Goal: Task Accomplishment & Management: Complete application form

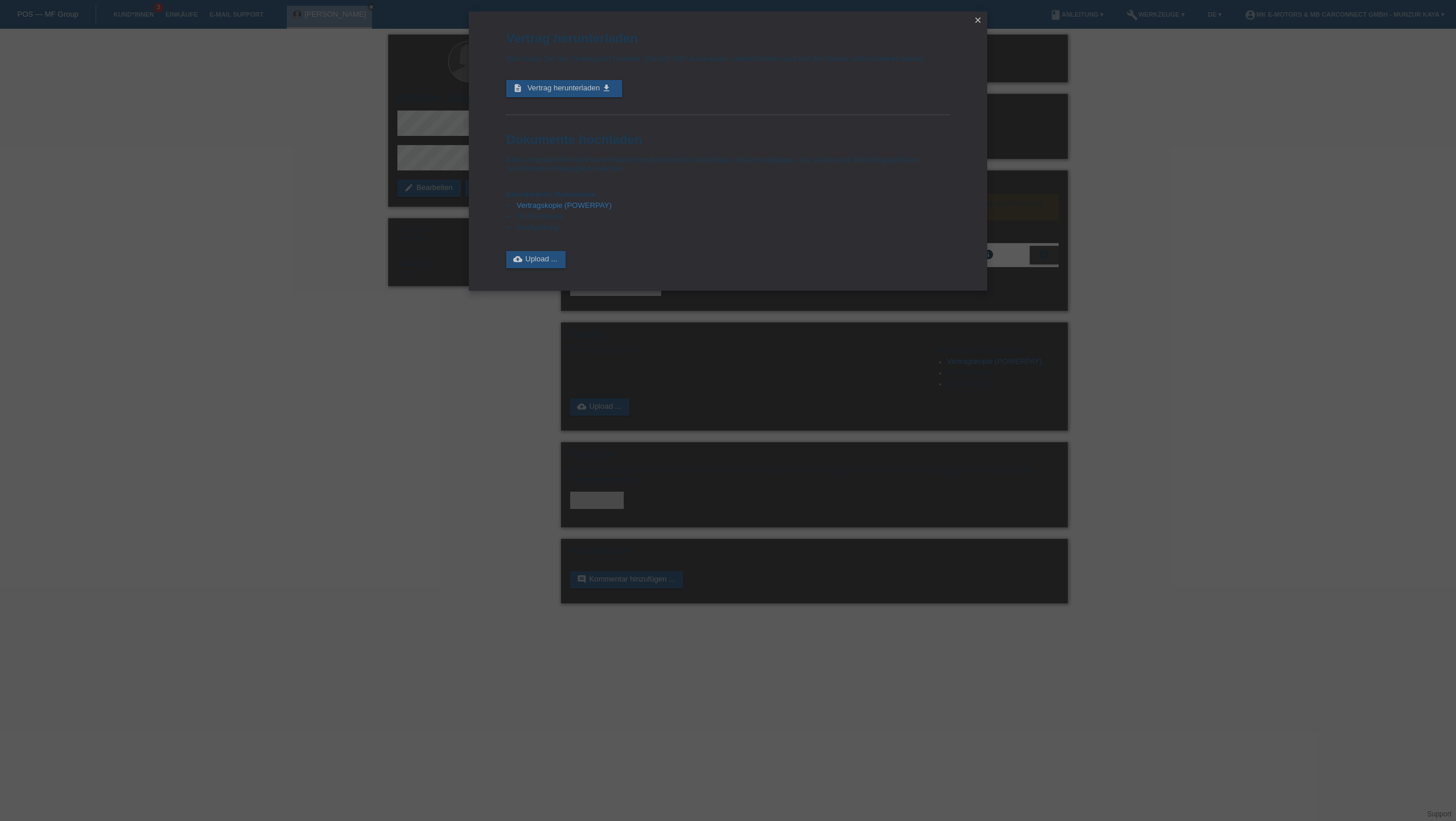
click at [288, 30] on div "Vertrag herunterladen Bitte laden Sie den Vertrag jetzt herunter. Danach bitte …" at bounding box center [728, 410] width 1456 height 821
click at [980, 21] on icon "close" at bounding box center [978, 20] width 9 height 9
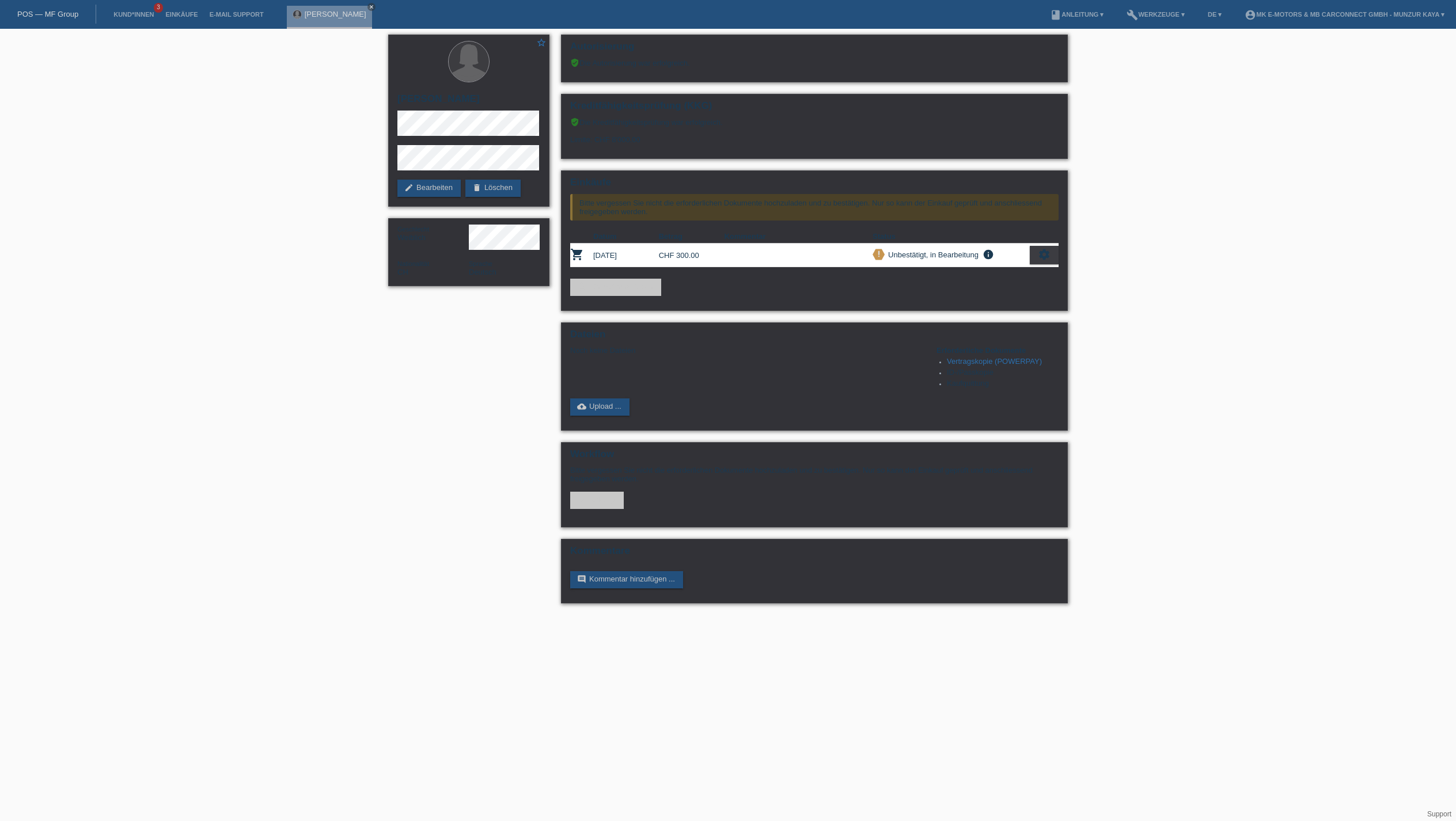
click at [204, 3] on li "Einkäufe" at bounding box center [181, 15] width 44 height 29
click at [204, 11] on link "Einkäufe" at bounding box center [181, 14] width 44 height 7
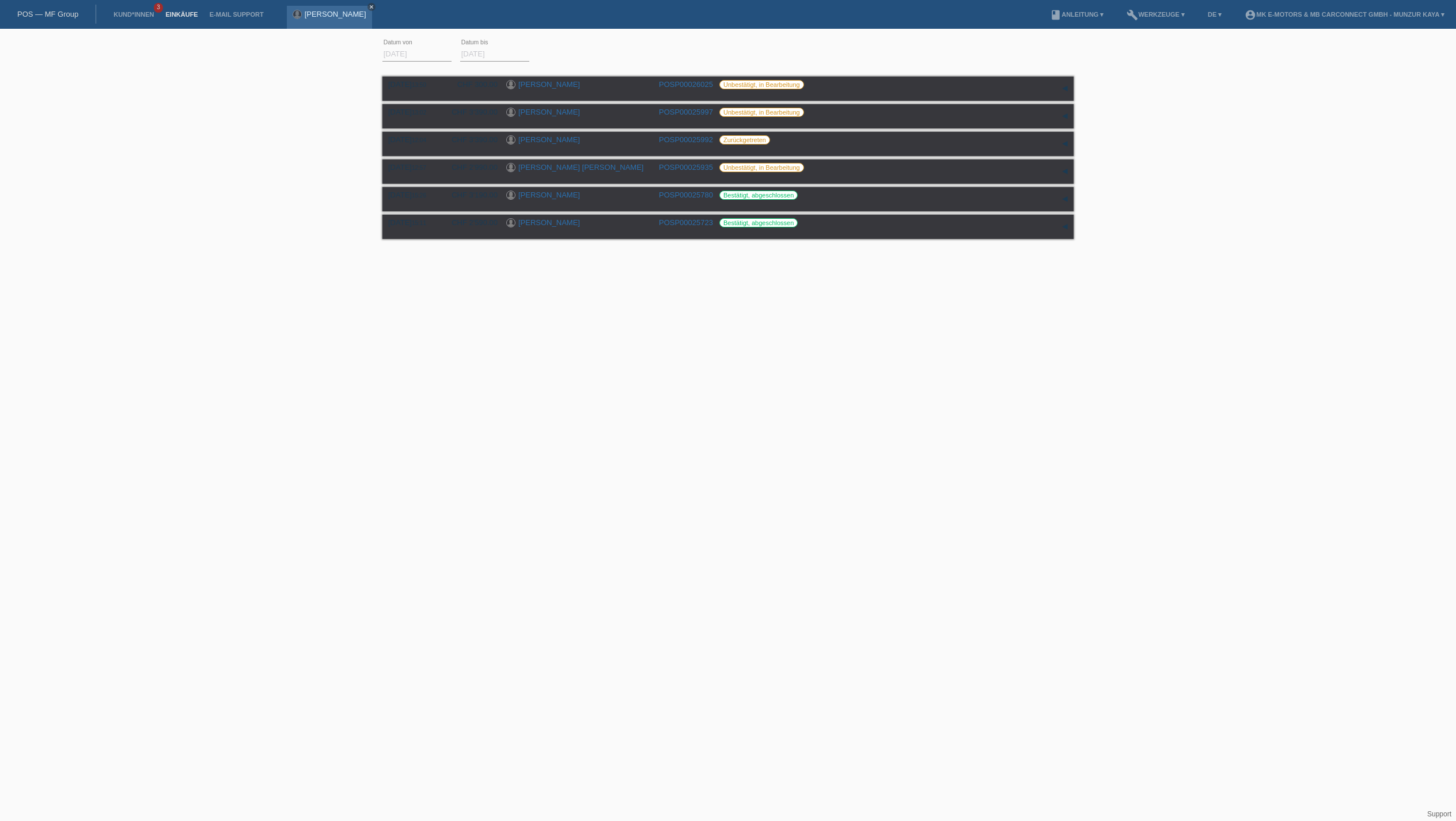
click at [374, 9] on icon "close" at bounding box center [371, 7] width 6 height 6
click at [153, 11] on link "Kund*innen" at bounding box center [133, 14] width 52 height 7
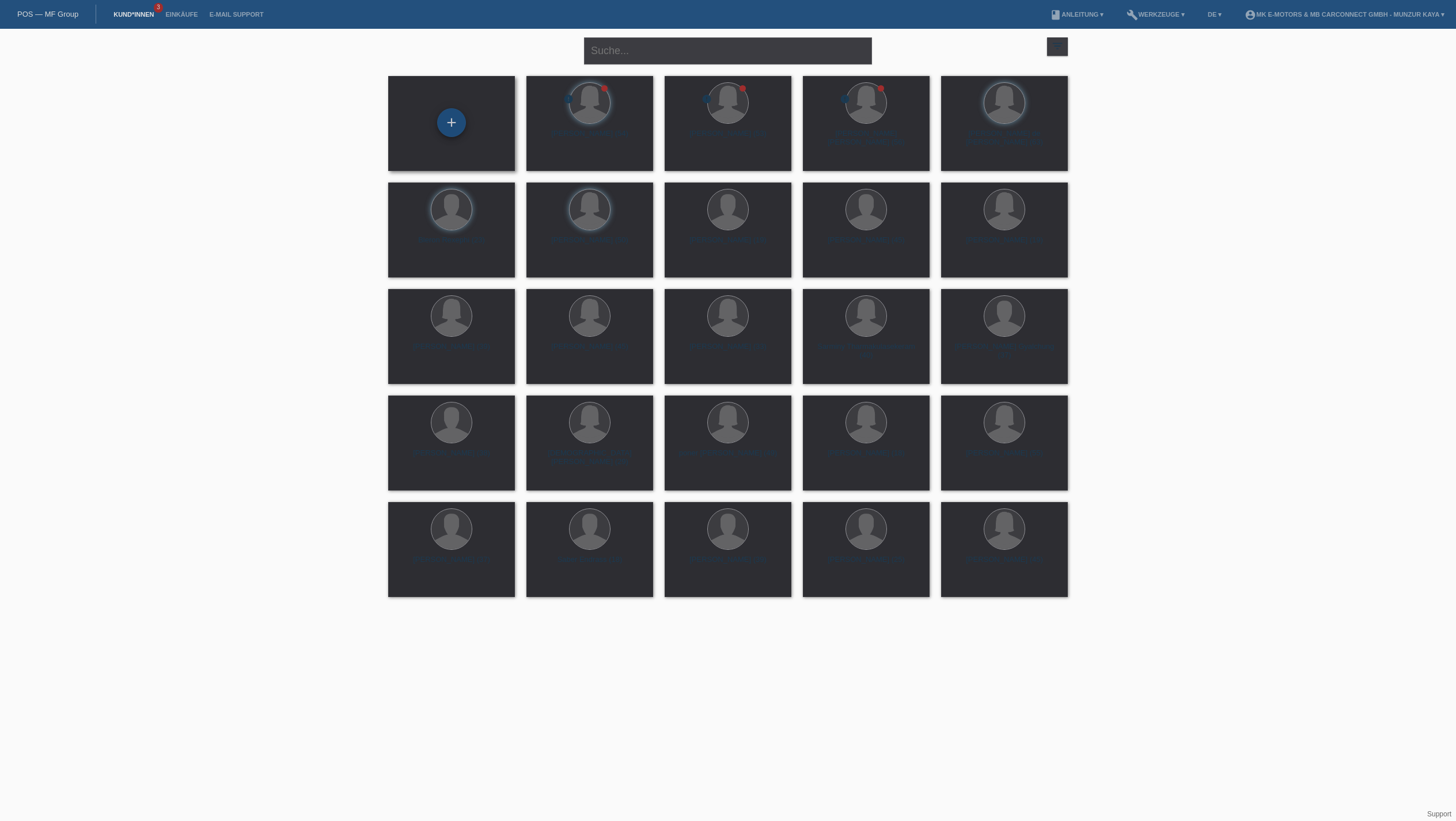
click at [442, 120] on div "+" at bounding box center [451, 123] width 27 height 19
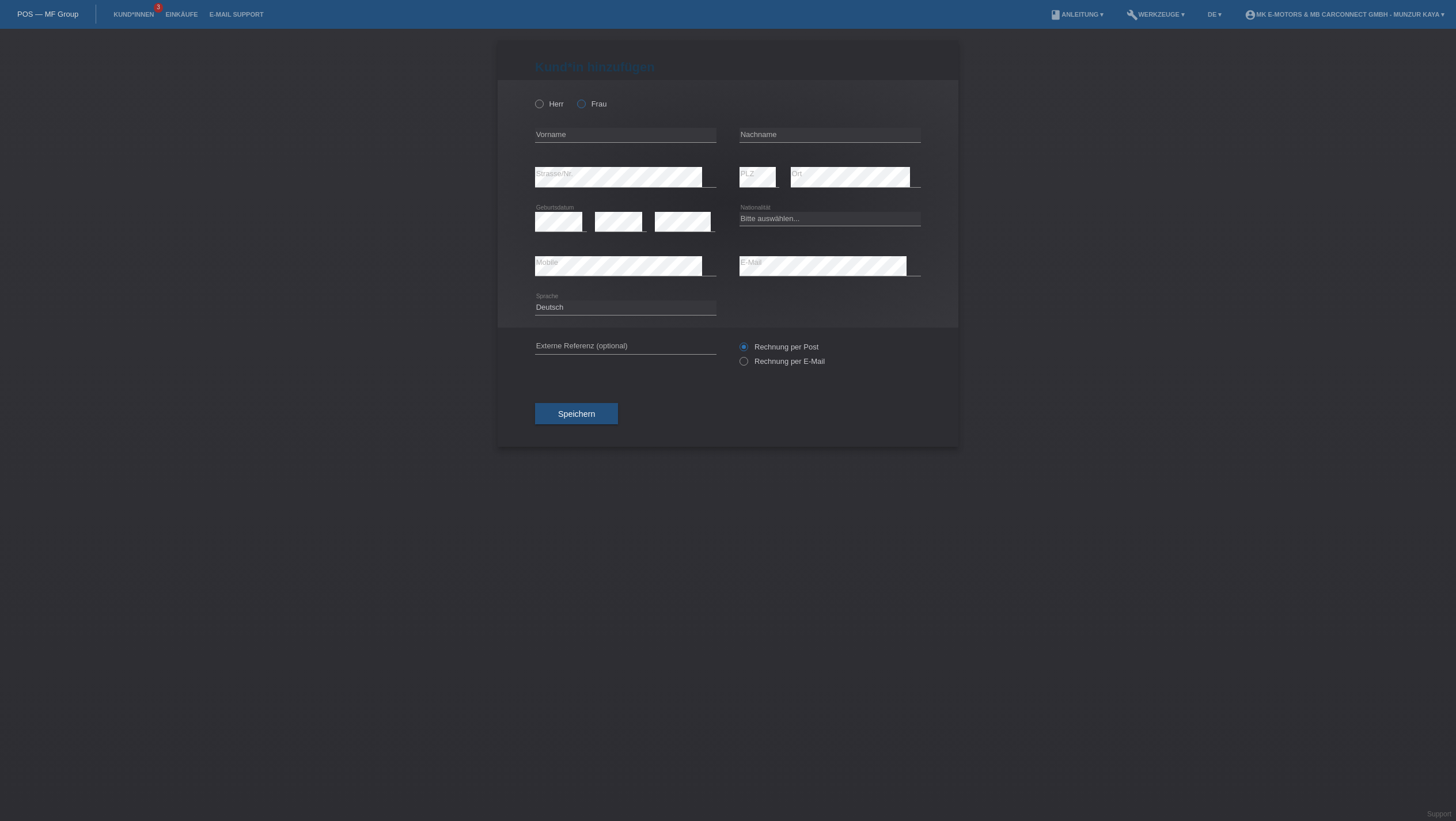
click at [606, 108] on label "Frau" at bounding box center [592, 104] width 29 height 9
click at [585, 107] on input "Frau" at bounding box center [581, 103] width 7 height 7
radio input "true"
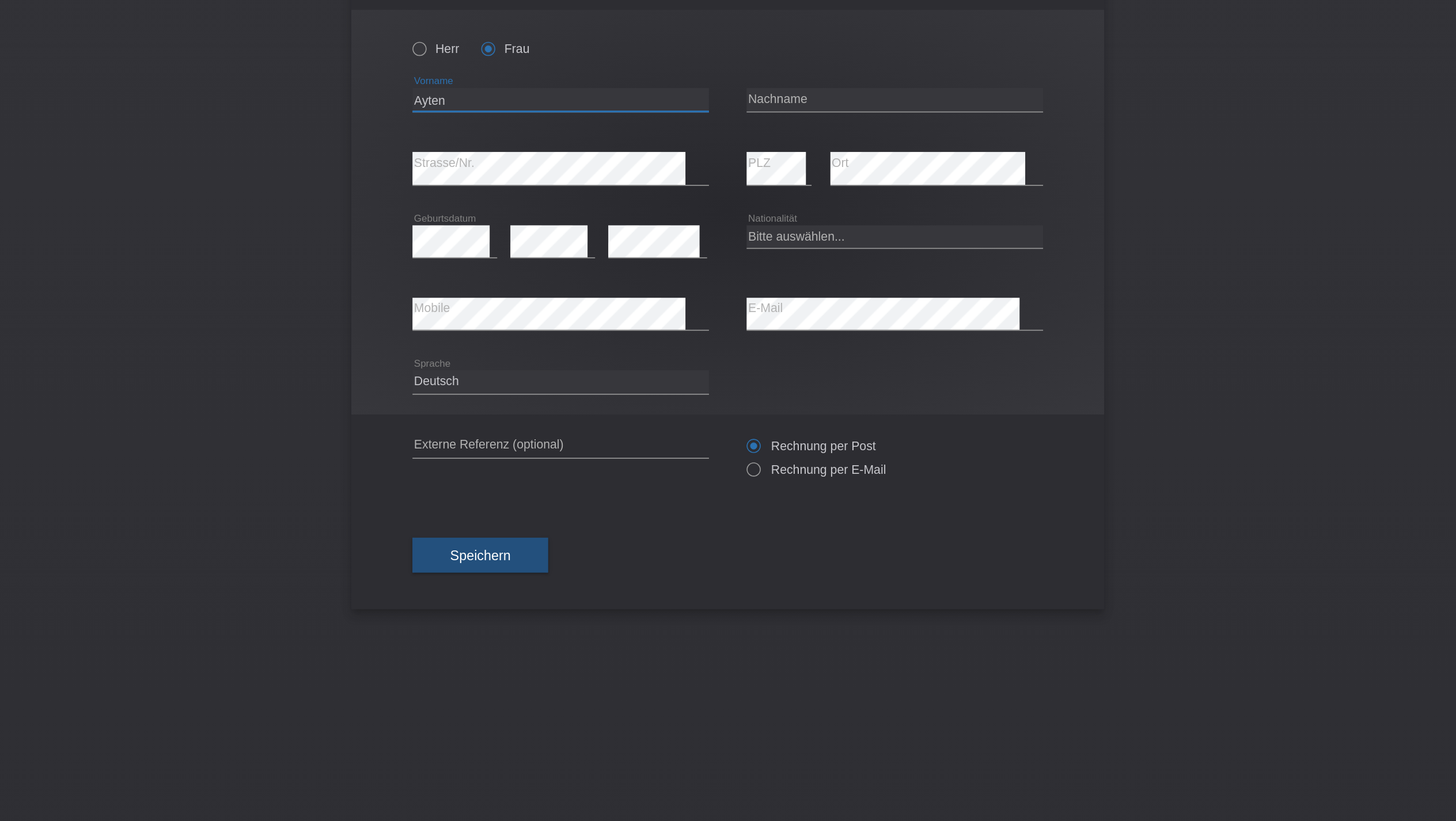
type input "Ayten"
type input "Bozkurt Izol"
click at [535, 200] on div "error Geburtsdatum" at bounding box center [561, 222] width 52 height 44
select select "TR"
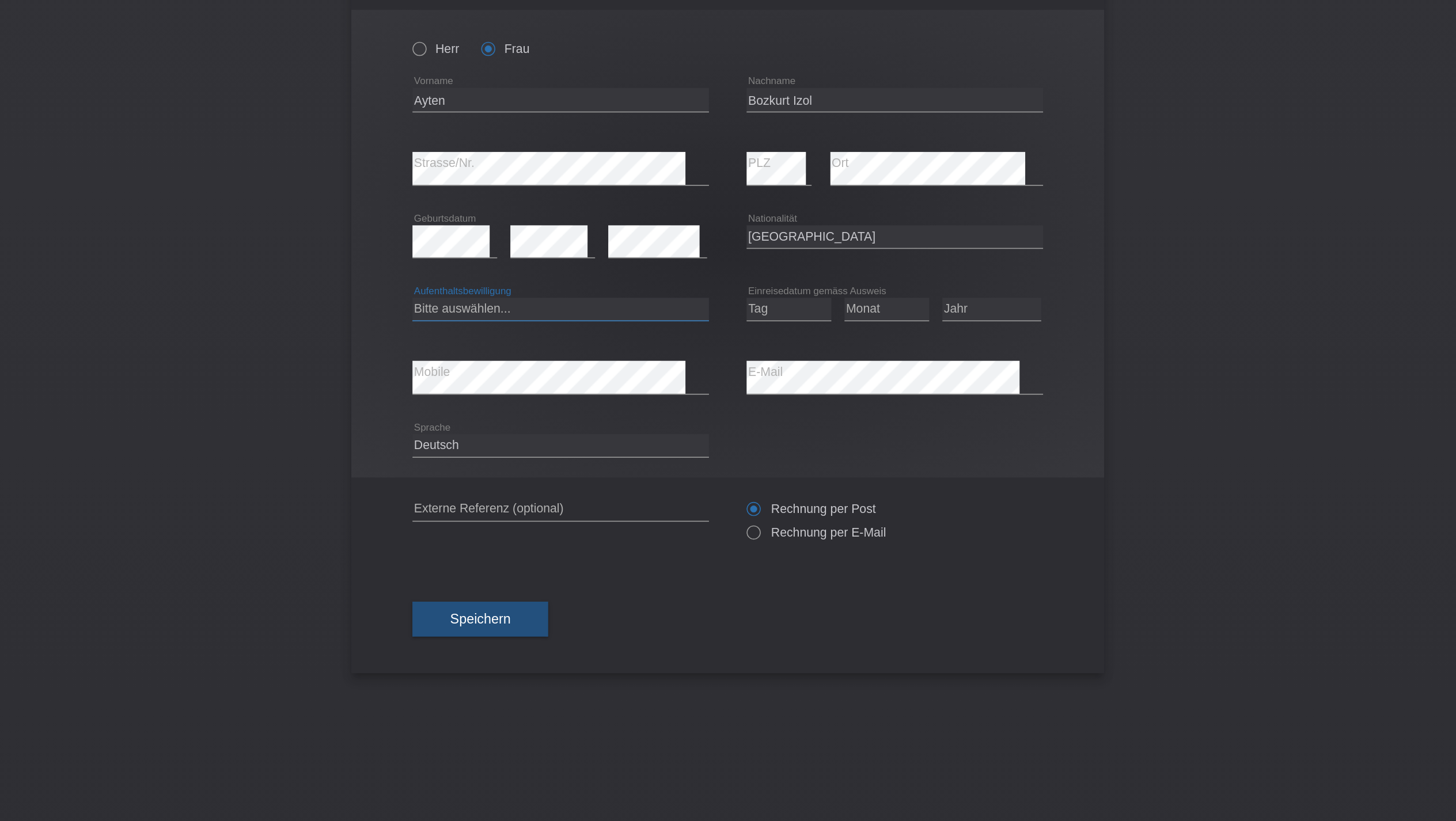
select select "C"
select select "21"
select select "06"
select select "1984"
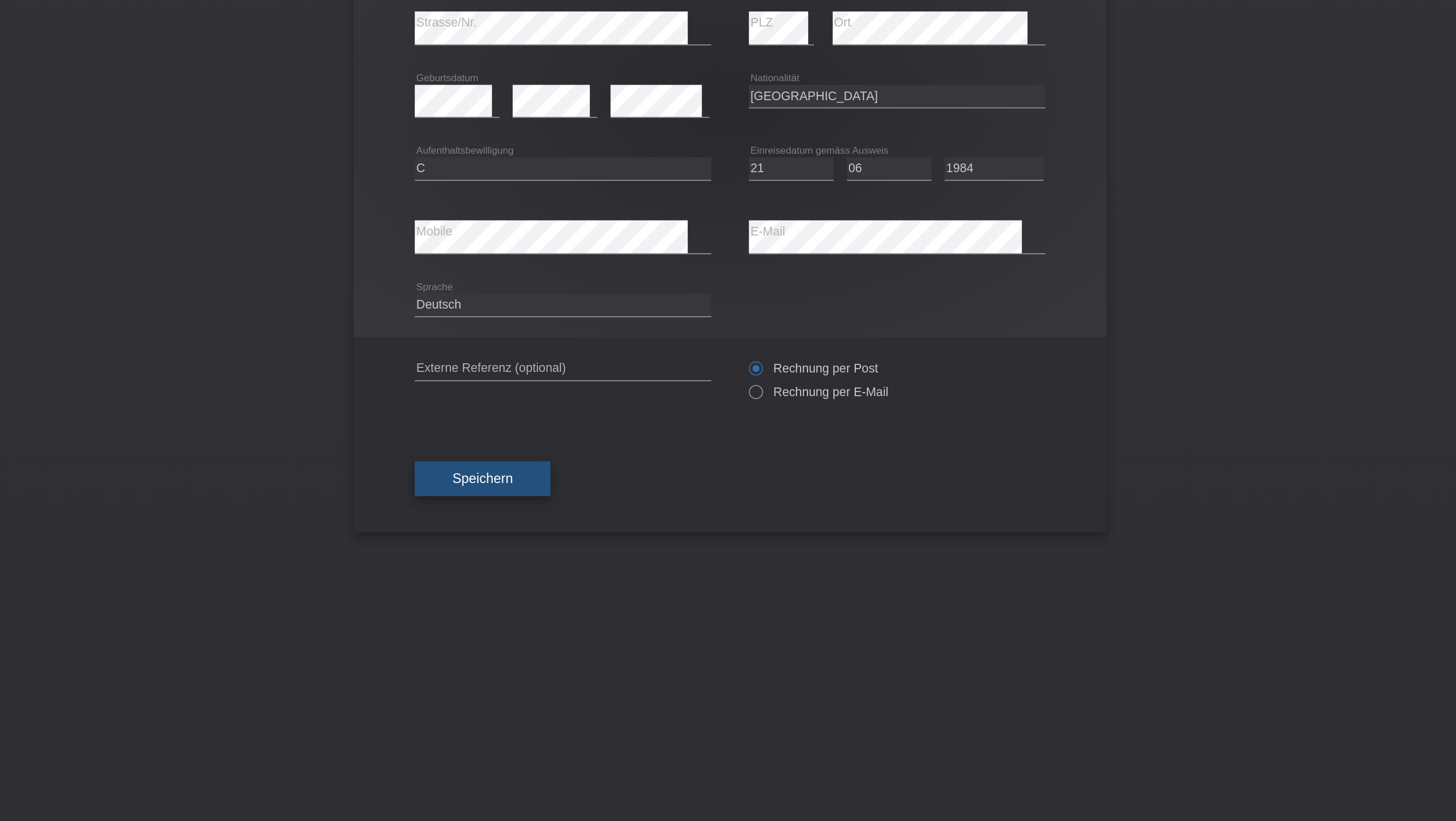
click at [535, 442] on button "Speichern" at bounding box center [577, 453] width 83 height 22
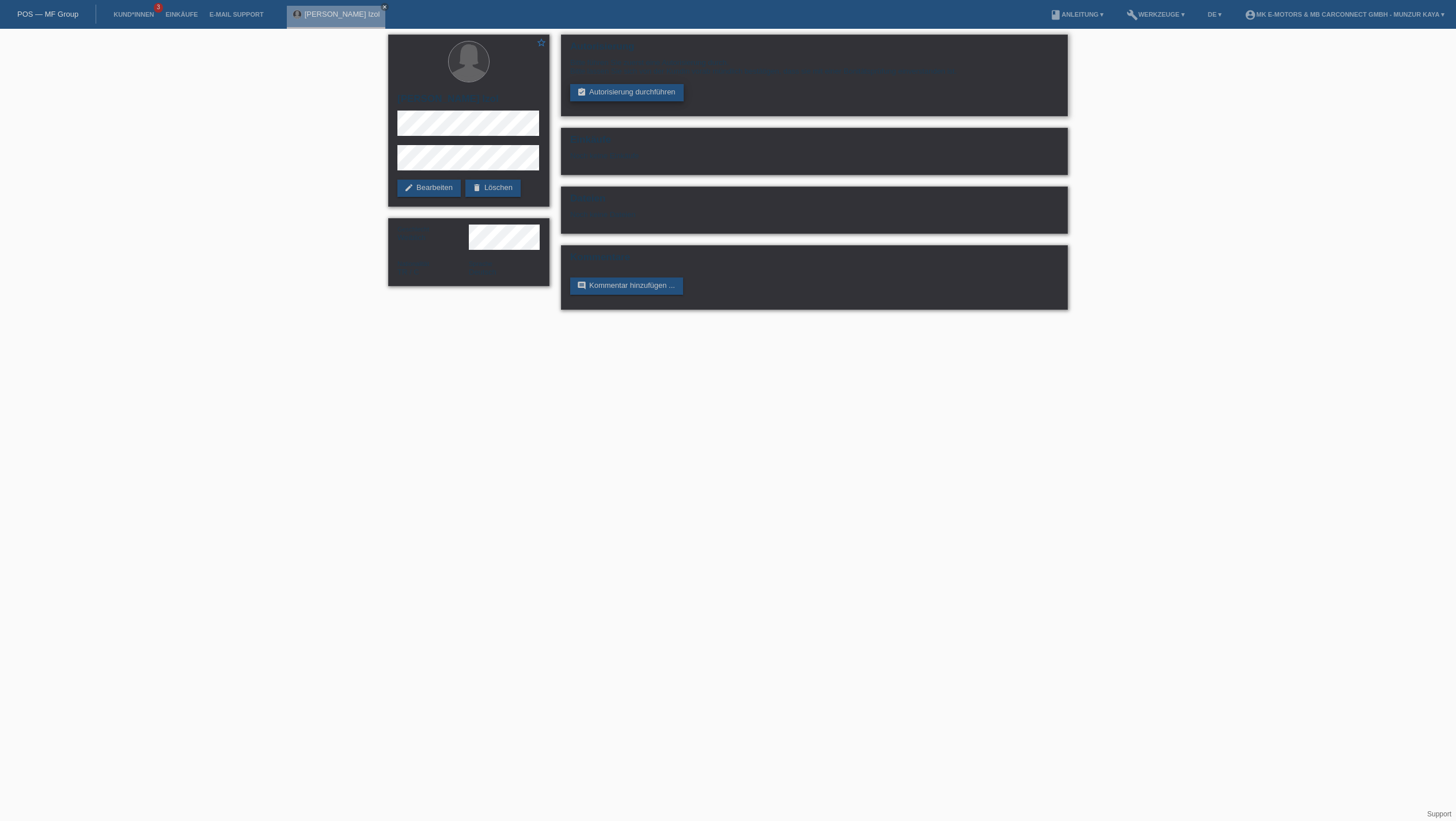
click at [672, 101] on link "assignment_turned_in Autorisierung durchführen" at bounding box center [626, 93] width 113 height 17
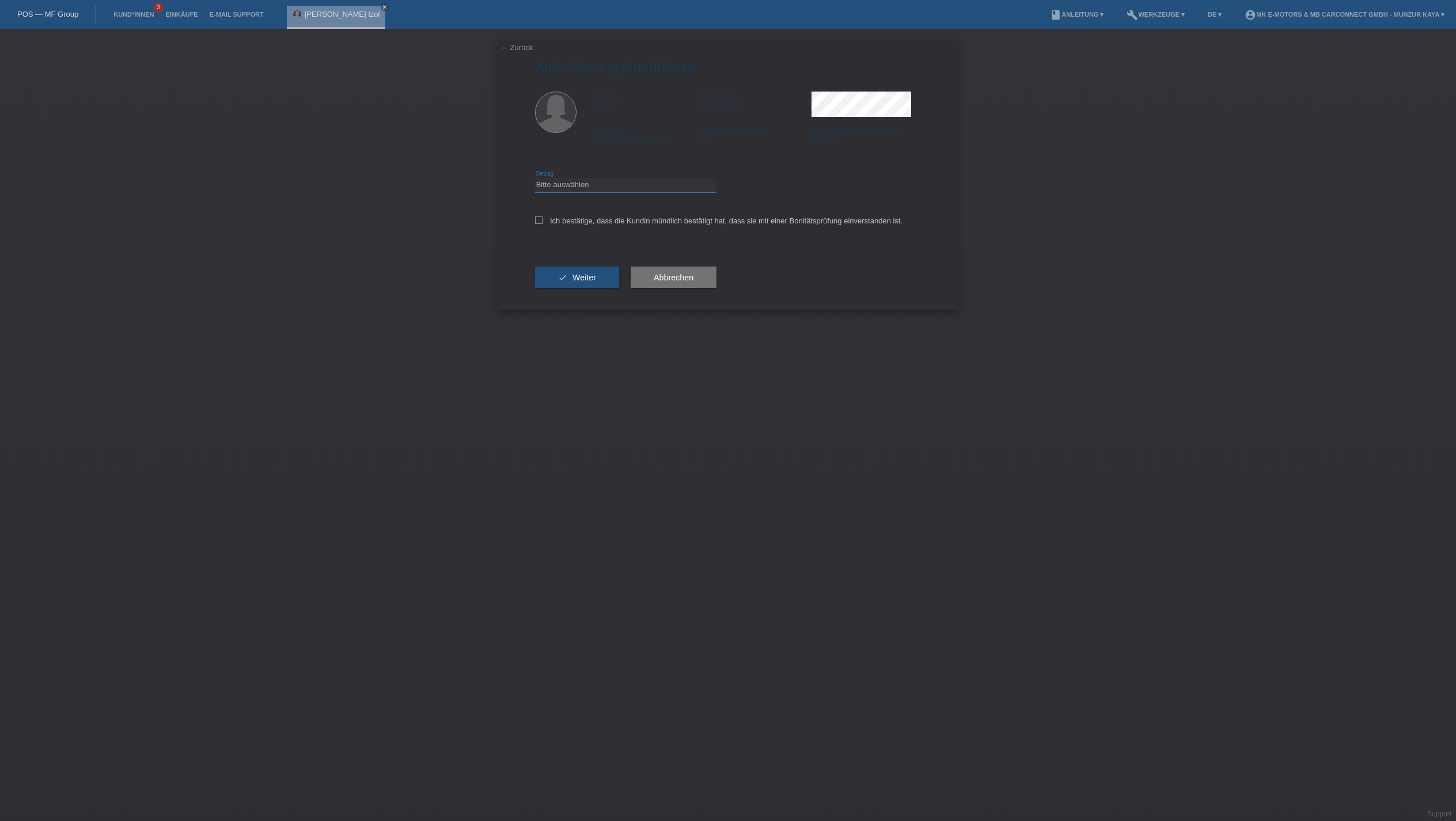
select select "3"
click at [652, 225] on label "Ich bestätige, dass die Kundin mündlich bestätigt hat, dass sie mit einer Bonit…" at bounding box center [719, 220] width 368 height 9
click at [542, 224] on input "Ich bestätige, dass die Kundin mündlich bestätigt hat, dass sie mit einer Bonit…" at bounding box center [538, 220] width 7 height 7
checkbox input "true"
click at [596, 282] on span "Weiter" at bounding box center [584, 278] width 23 height 9
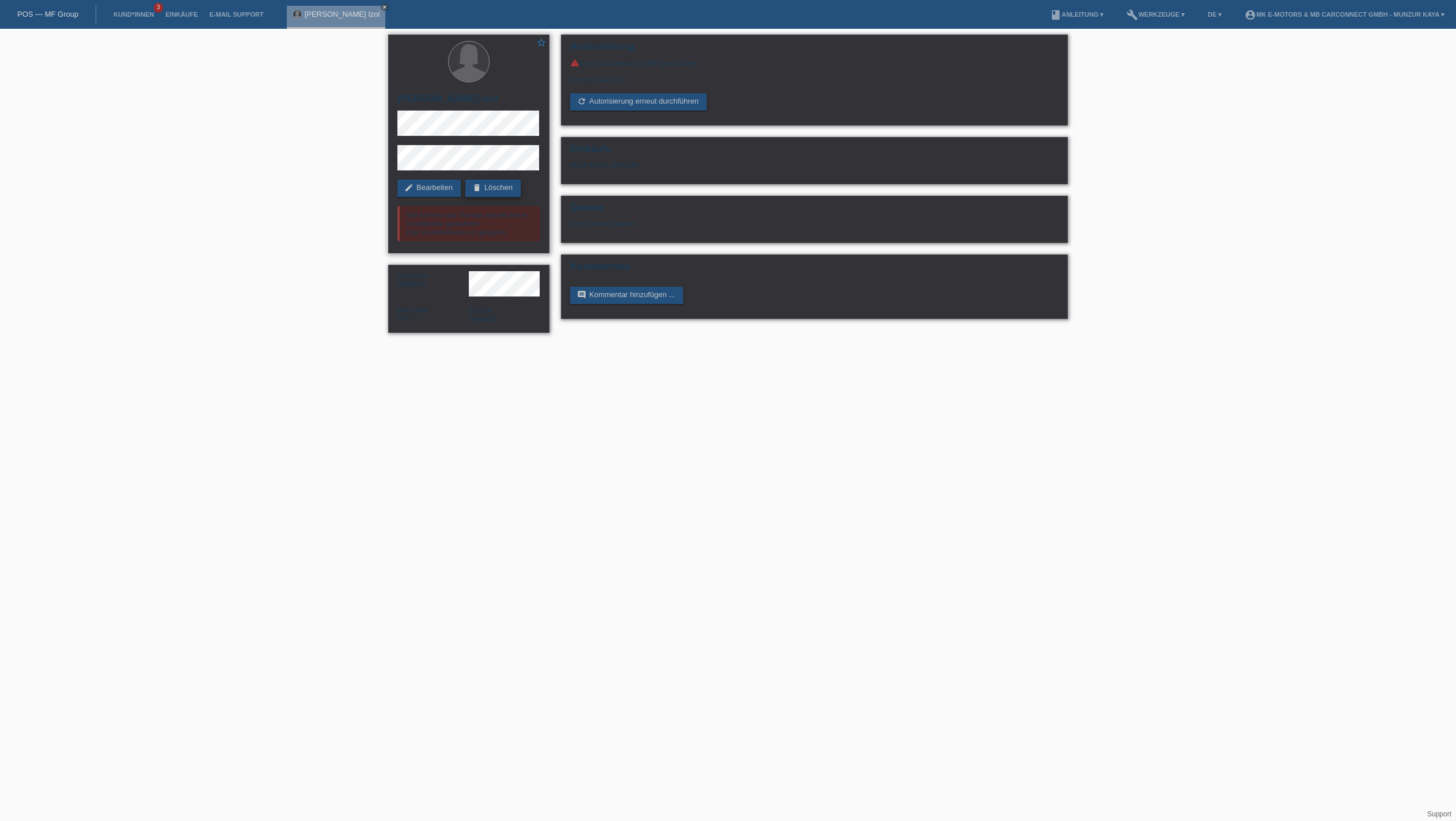
click at [465, 197] on link "delete Löschen" at bounding box center [493, 188] width 56 height 17
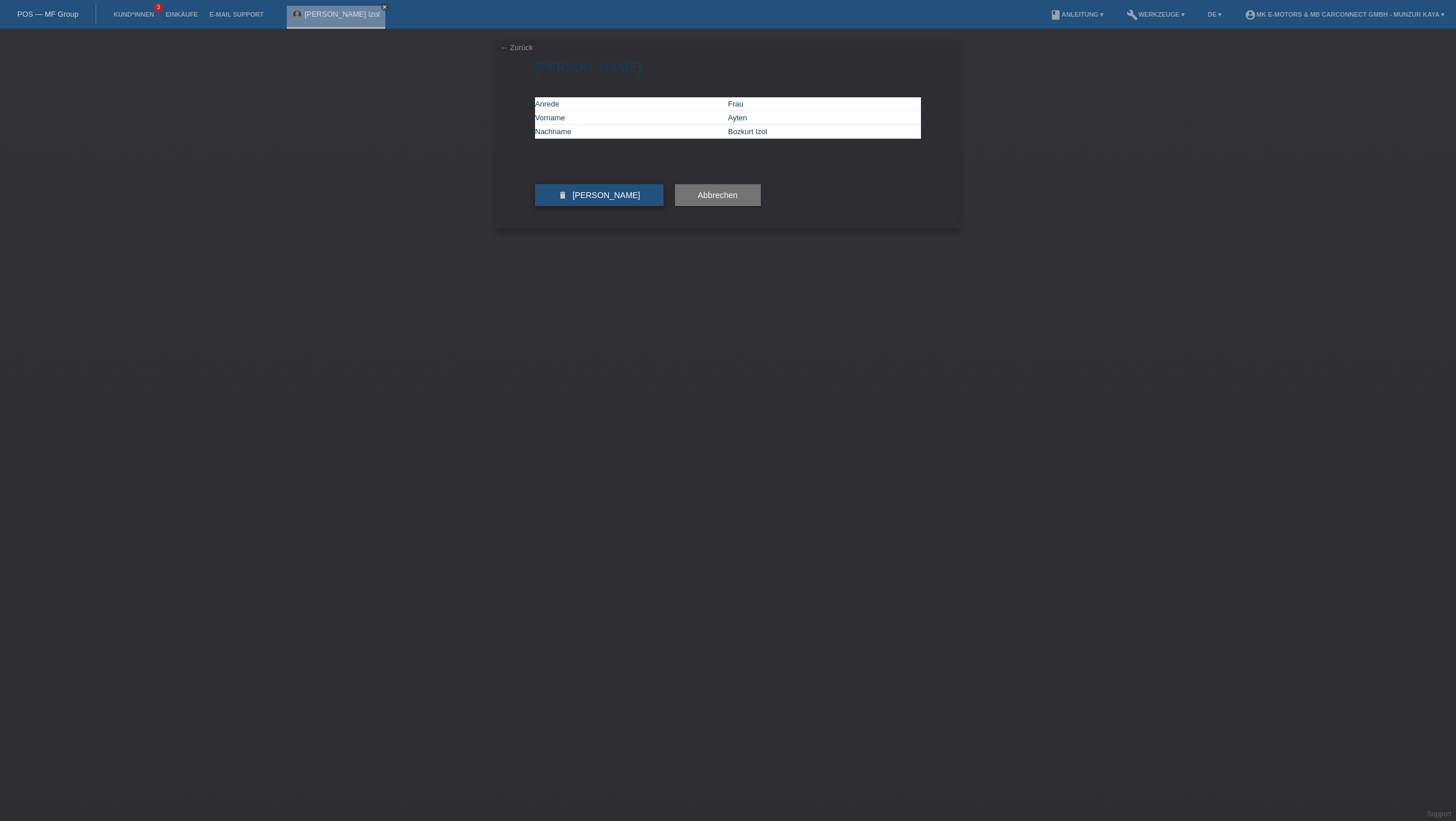
click at [640, 200] on span "Kundin löschen" at bounding box center [606, 196] width 68 height 9
